Goal: Transaction & Acquisition: Purchase product/service

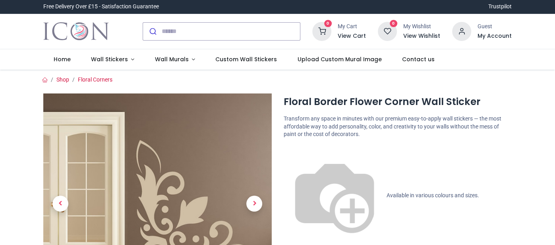
click at [187, 31] on input "search" at bounding box center [231, 31] width 138 height 17
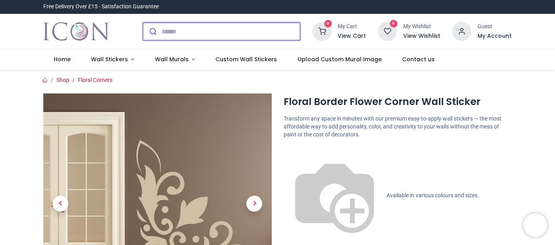
click at [202, 32] on input "search" at bounding box center [231, 31] width 138 height 17
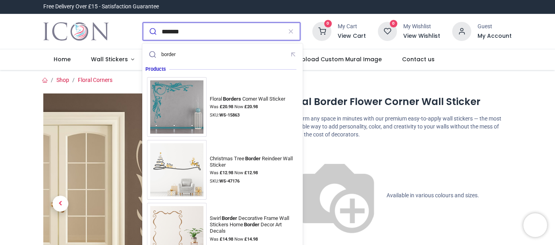
type input "*******"
click at [143, 23] on button "submit" at bounding box center [152, 31] width 19 height 17
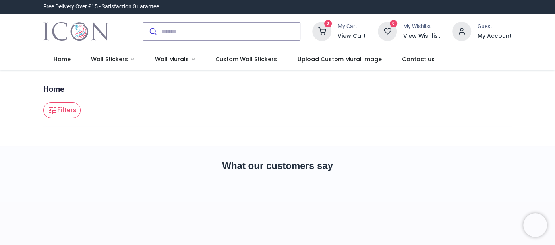
click at [536, 99] on div "Pricelist : Public Pricelist Public Pricelist ******* Home Filters Filters" at bounding box center [277, 108] width 555 height 76
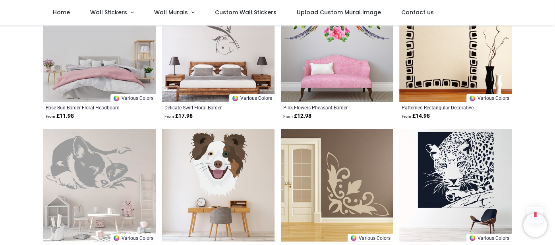
scroll to position [841, 0]
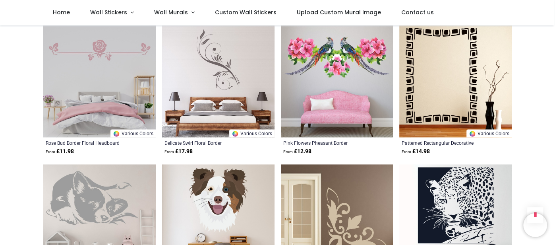
scroll to position [746, 0]
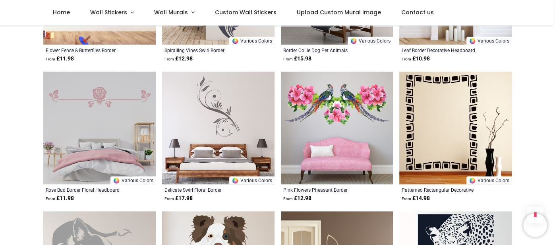
click at [108, 103] on img at bounding box center [99, 127] width 112 height 112
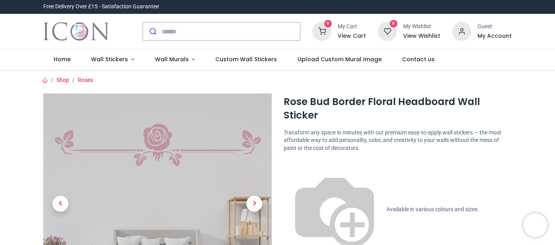
click at [547, 36] on div "0 My Cart View Cart 0 Guest" at bounding box center [277, 31] width 555 height 35
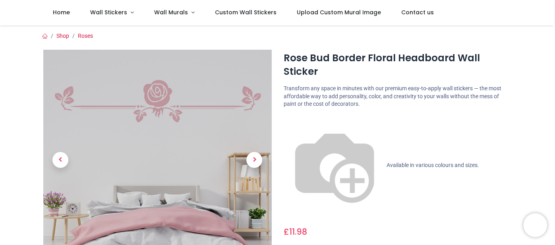
scroll to position [15, 0]
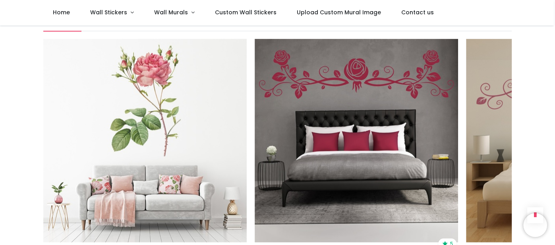
scroll to position [969, 0]
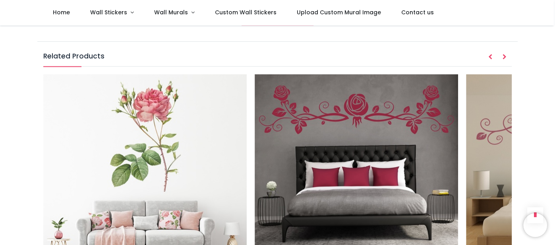
scroll to position [921, 0]
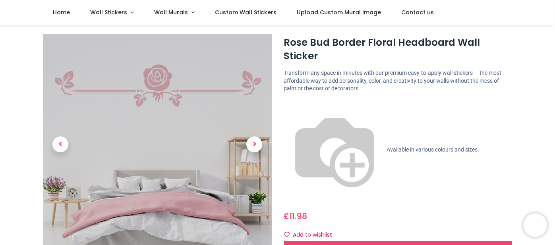
scroll to position [31, 0]
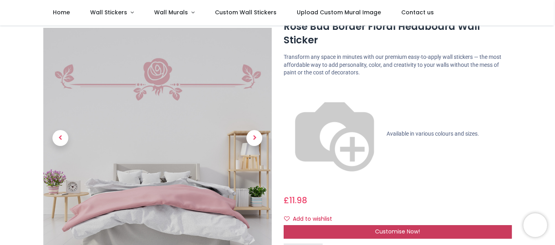
click at [385, 227] on span "Customise Now!" at bounding box center [397, 231] width 45 height 8
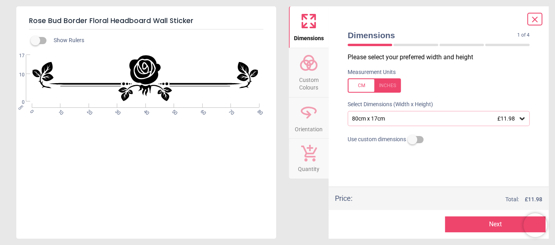
click at [519, 119] on icon at bounding box center [522, 118] width 8 height 8
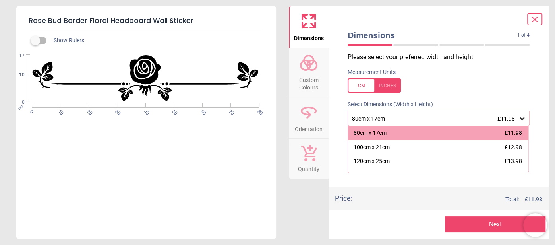
click at [544, 96] on div "Dimensions 1 of 4 1 of 5 Please select your preferred width and height Measurem…" at bounding box center [438, 122] width 220 height 232
click at [392, 81] on div at bounding box center [373, 85] width 53 height 14
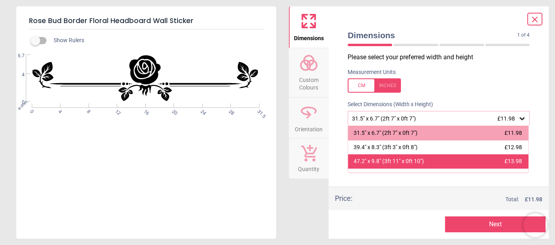
click at [510, 158] on span "£13.98" at bounding box center [512, 161] width 17 height 6
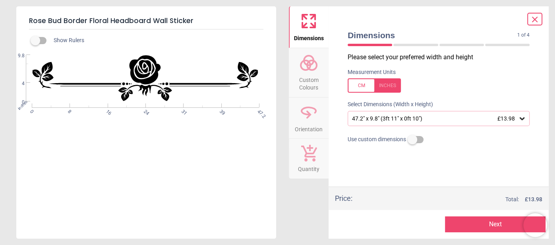
click at [520, 164] on div at bounding box center [438, 157] width 195 height 20
click at [552, 86] on div "Rose Bud Border Floral Headboard Wall Sticker Show Rulers WS-17061 Created with…" at bounding box center [277, 122] width 555 height 245
click at [484, 224] on button "Next" at bounding box center [495, 224] width 100 height 16
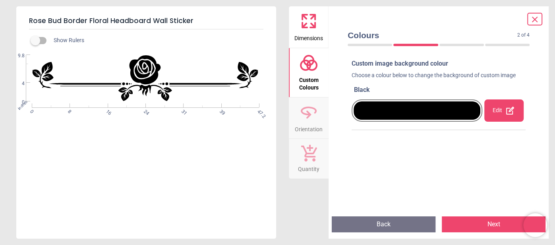
click at [498, 108] on div "Edit" at bounding box center [503, 110] width 39 height 22
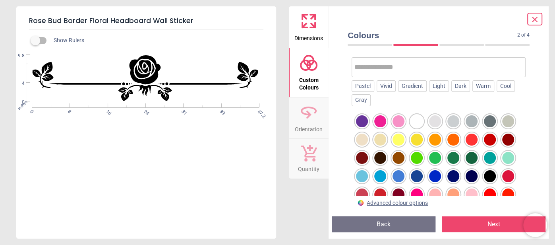
scroll to position [74, 0]
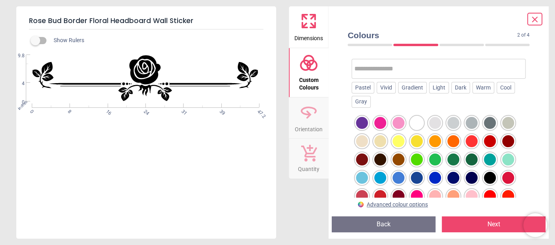
click at [417, 176] on div at bounding box center [417, 178] width 12 height 12
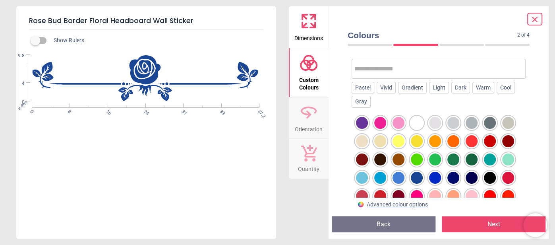
click at [482, 225] on button "Next" at bounding box center [494, 224] width 104 height 16
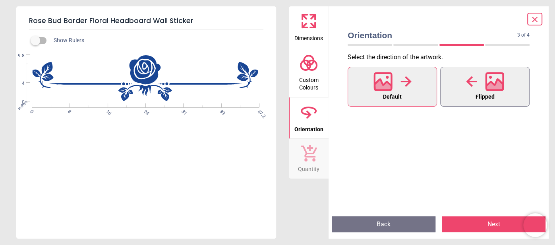
click at [474, 88] on div at bounding box center [485, 81] width 38 height 21
click at [391, 92] on span "Default" at bounding box center [392, 97] width 19 height 10
click at [468, 222] on button "Next" at bounding box center [494, 224] width 104 height 16
